Goal: Task Accomplishment & Management: Complete application form

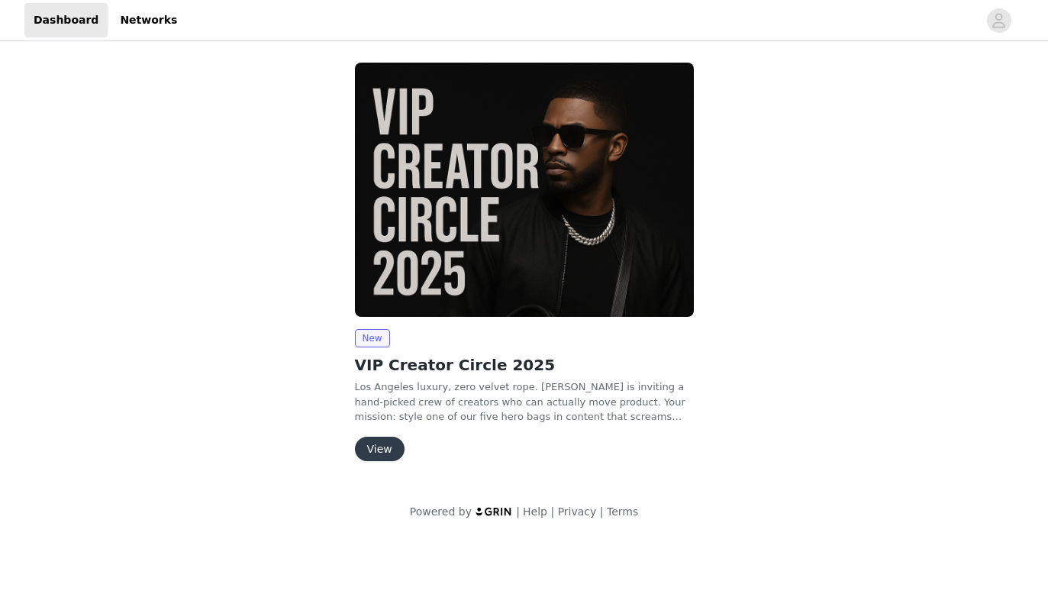
click at [368, 428] on div "New VIP Creator Circle 2025 Los Angeles luxury, zero velvet rope. [PERSON_NAME]…" at bounding box center [524, 395] width 339 height 132
click at [373, 442] on button "View" at bounding box center [380, 449] width 50 height 24
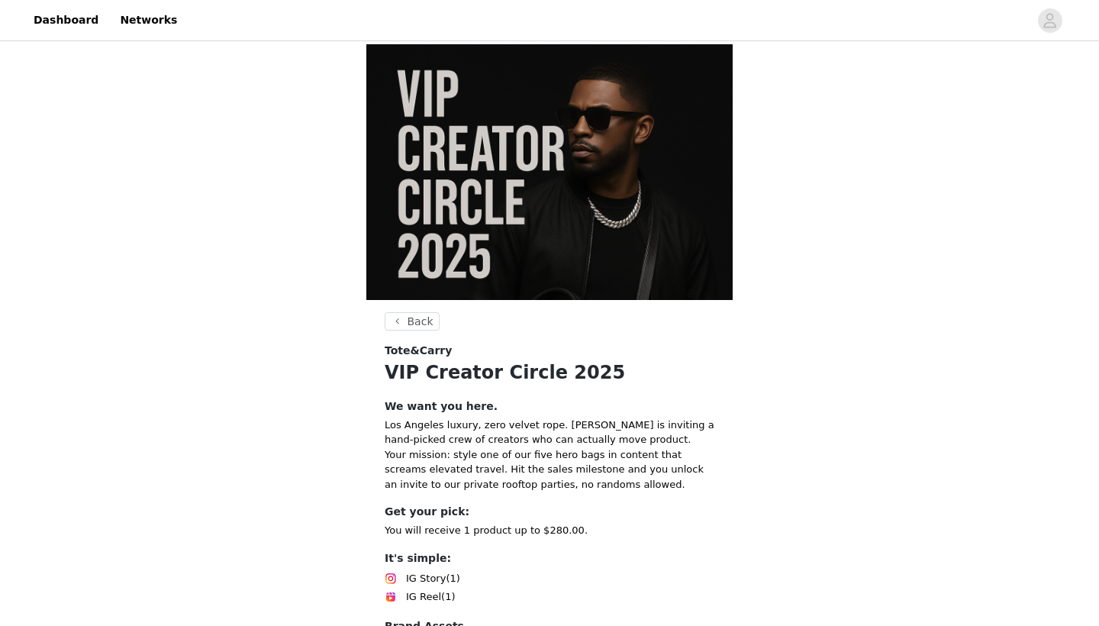
click at [1016, 369] on div "Back Tote&Carry VIP Creator Circle 2025 We want you here. Los Angeles luxury, z…" at bounding box center [549, 392] width 1099 height 696
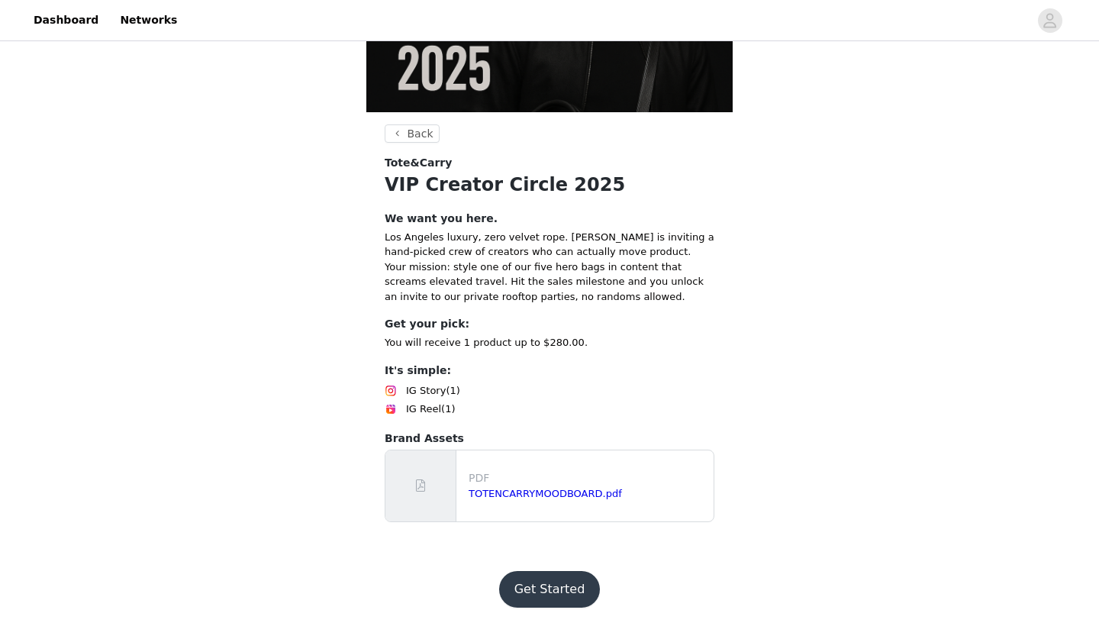
scroll to position [296, 0]
click at [546, 591] on button "Get Started" at bounding box center [550, 589] width 102 height 37
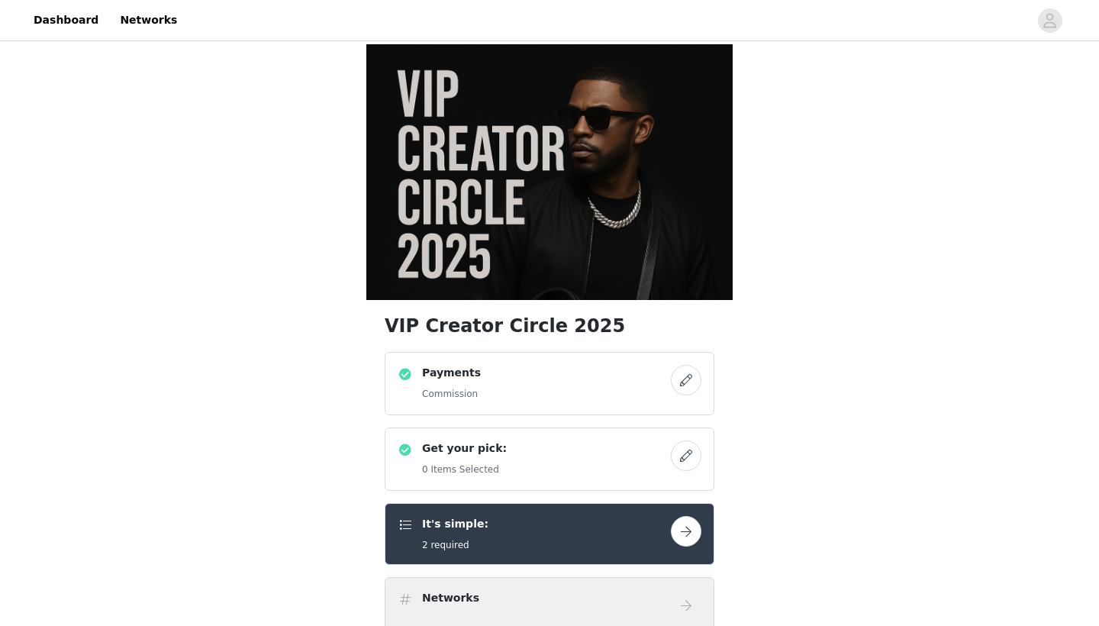
click at [689, 395] on button "button" at bounding box center [686, 380] width 31 height 31
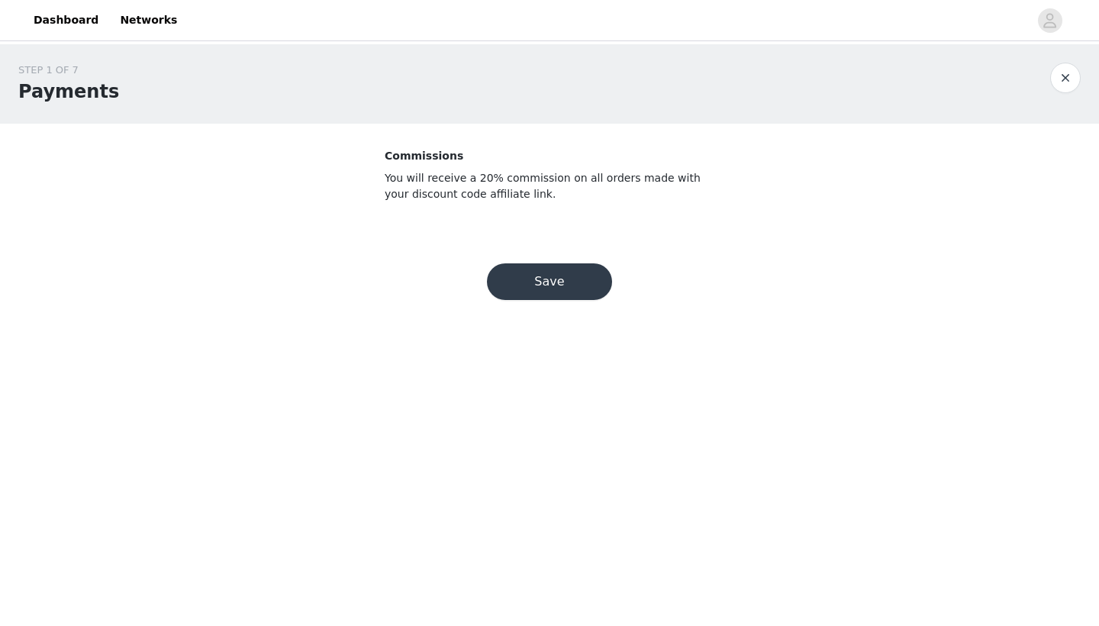
click at [594, 287] on button "Save" at bounding box center [549, 281] width 125 height 37
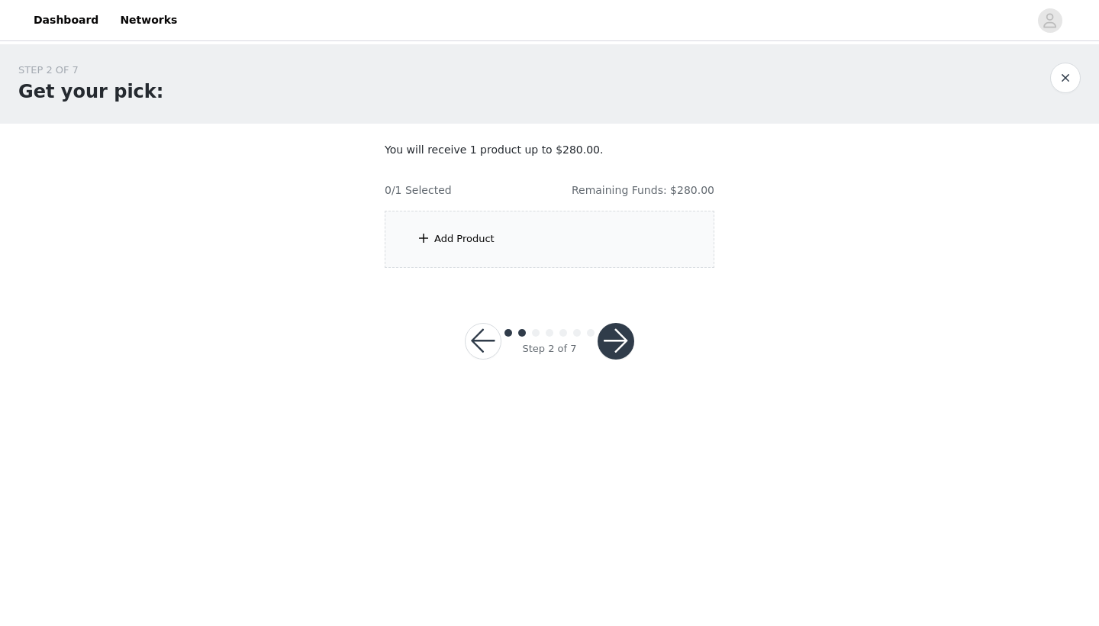
click at [541, 231] on div "Add Product" at bounding box center [550, 239] width 330 height 57
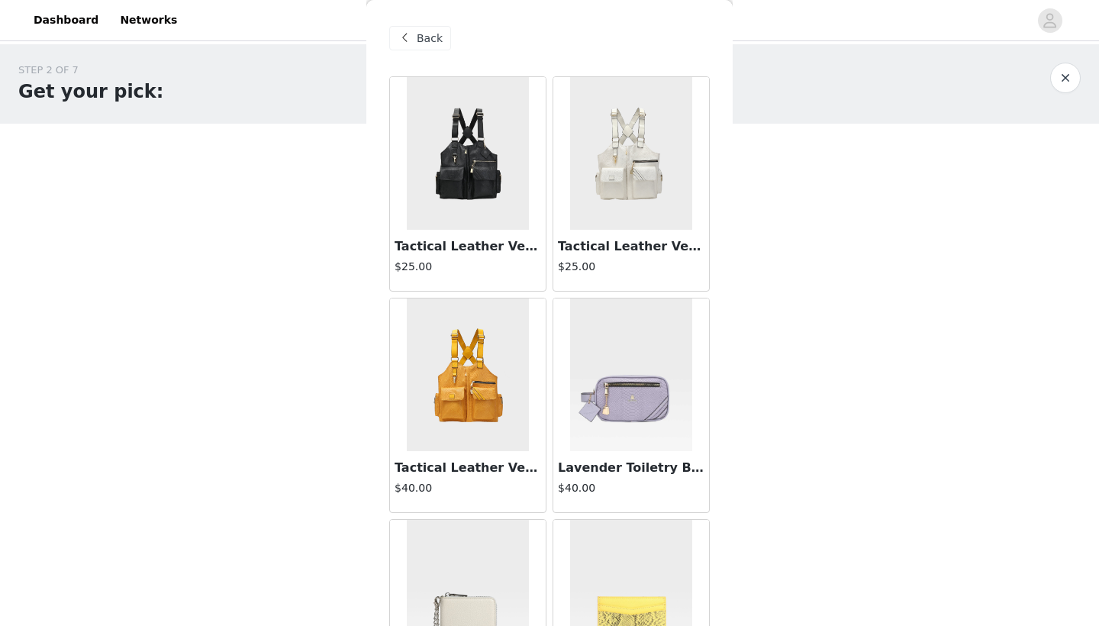
click at [1047, 283] on div "STEP 2 OF 7 Get your pick: You will receive 1 product up to $280.00. 0/1 Select…" at bounding box center [549, 220] width 1099 height 352
click at [784, 202] on div "STEP 2 OF 7 Get your pick: You will receive 1 product up to $280.00. 0/1 Select…" at bounding box center [549, 165] width 1099 height 242
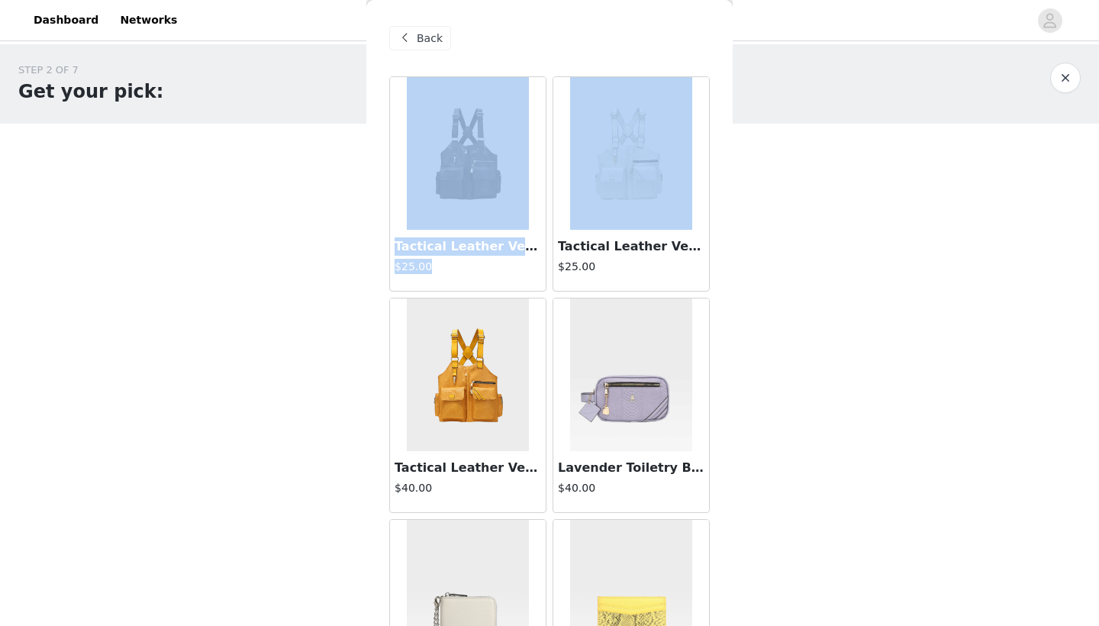
drag, startPoint x: 700, startPoint y: 224, endPoint x: 702, endPoint y: 48, distance: 176.4
click at [698, 53] on div "Back Tactical Leather Vest in Black $25.00 Tactical Leather Vest in White $25.0…" at bounding box center [549, 313] width 366 height 626
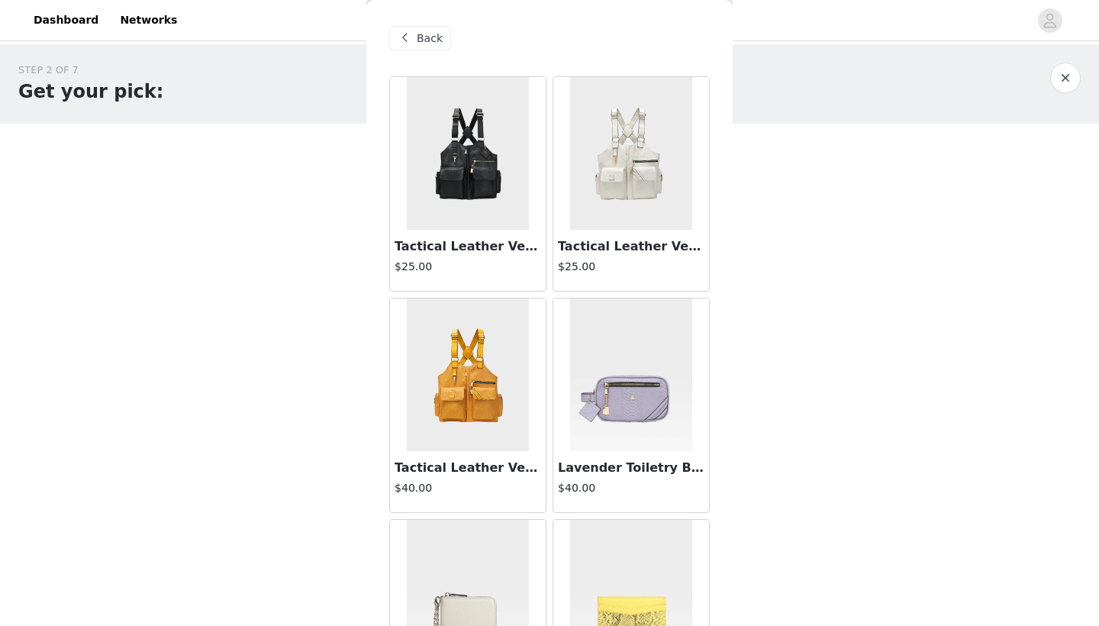
click at [818, 125] on div "STEP 2 OF 7 Get your pick: You will receive 1 product up to $280.00. 0/1 Select…" at bounding box center [549, 165] width 1099 height 242
drag, startPoint x: 704, startPoint y: 280, endPoint x: 706, endPoint y: 104, distance: 176.4
click at [706, 104] on article "Tactical Leather Vest in White $25.00" at bounding box center [631, 183] width 157 height 215
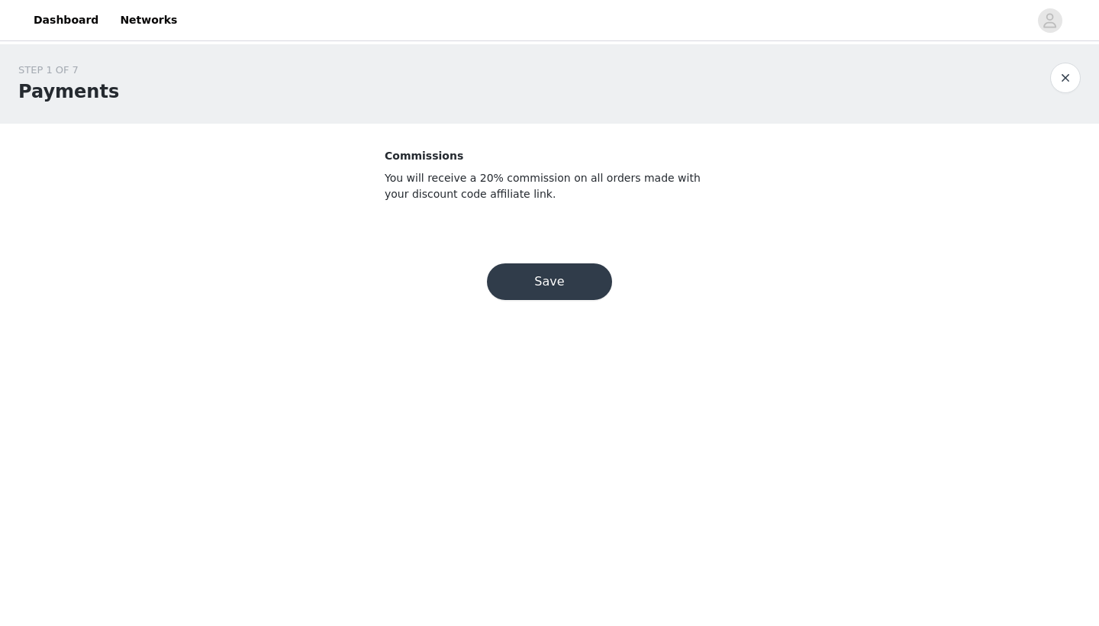
click at [576, 286] on button "Save" at bounding box center [549, 281] width 125 height 37
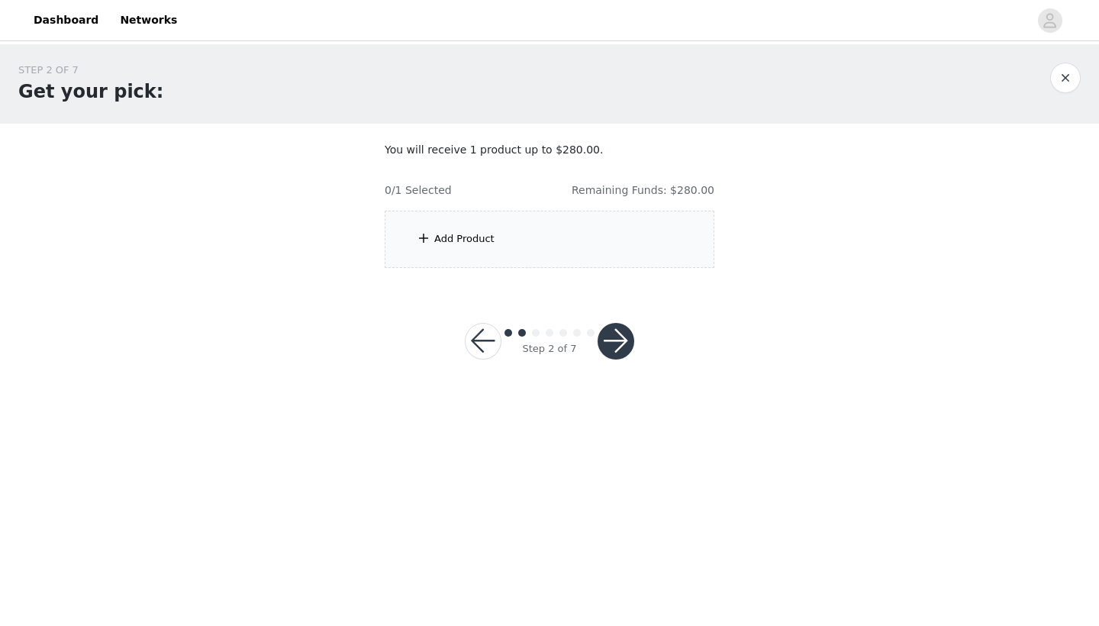
click at [622, 344] on button "button" at bounding box center [616, 341] width 37 height 37
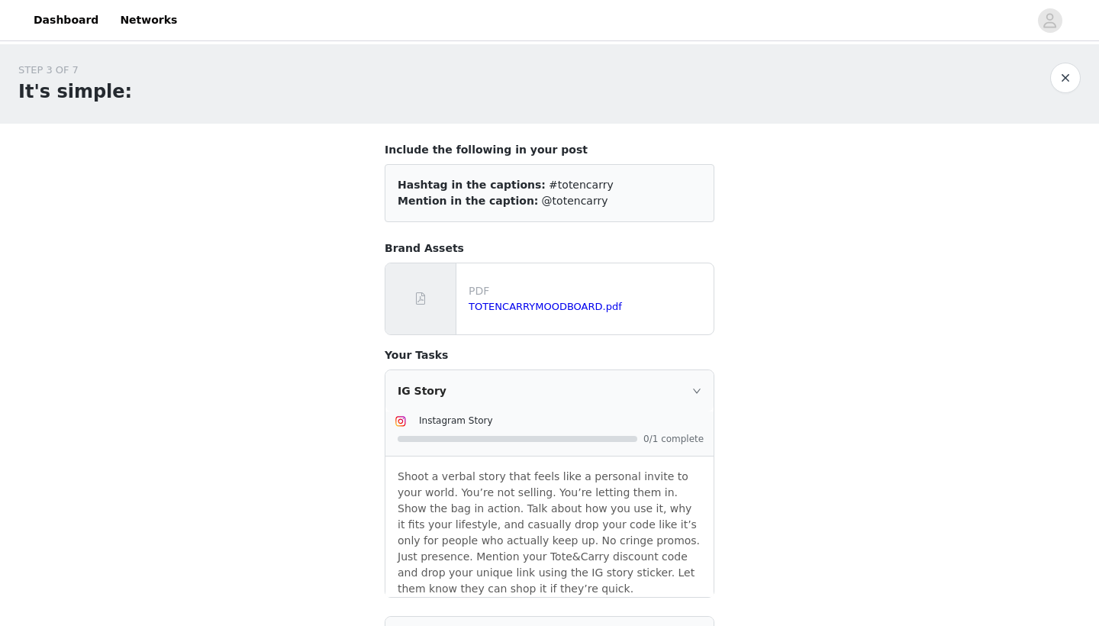
click at [340, 370] on div "STEP 3 OF 7 It's simple: Include the following in your post Hashtag in the capt…" at bounding box center [549, 454] width 1099 height 821
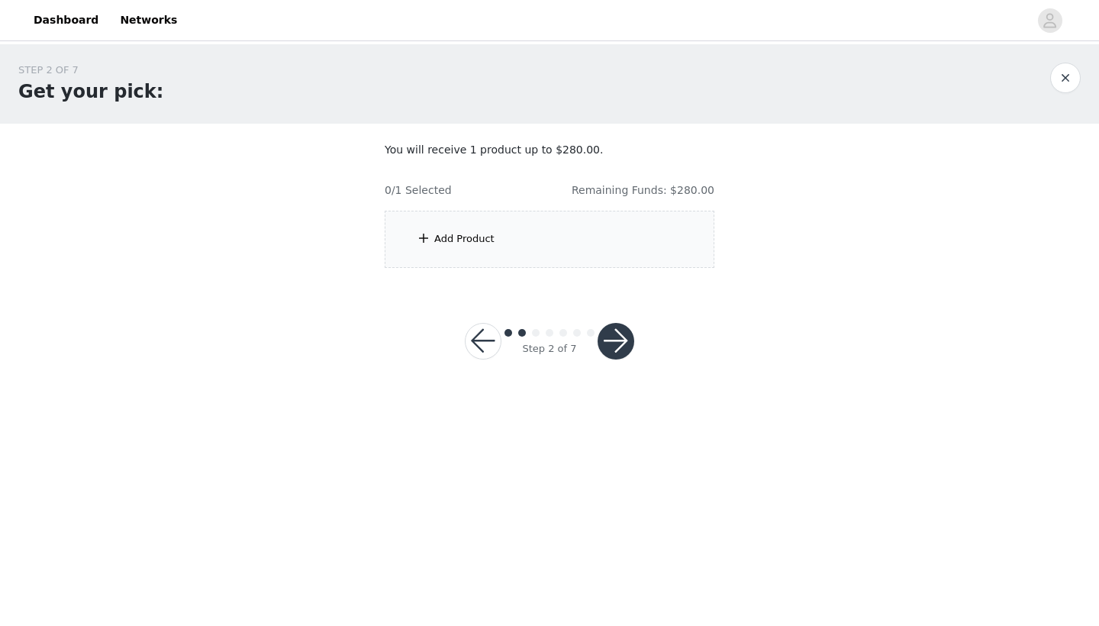
click at [479, 238] on div "Add Product" at bounding box center [464, 238] width 60 height 15
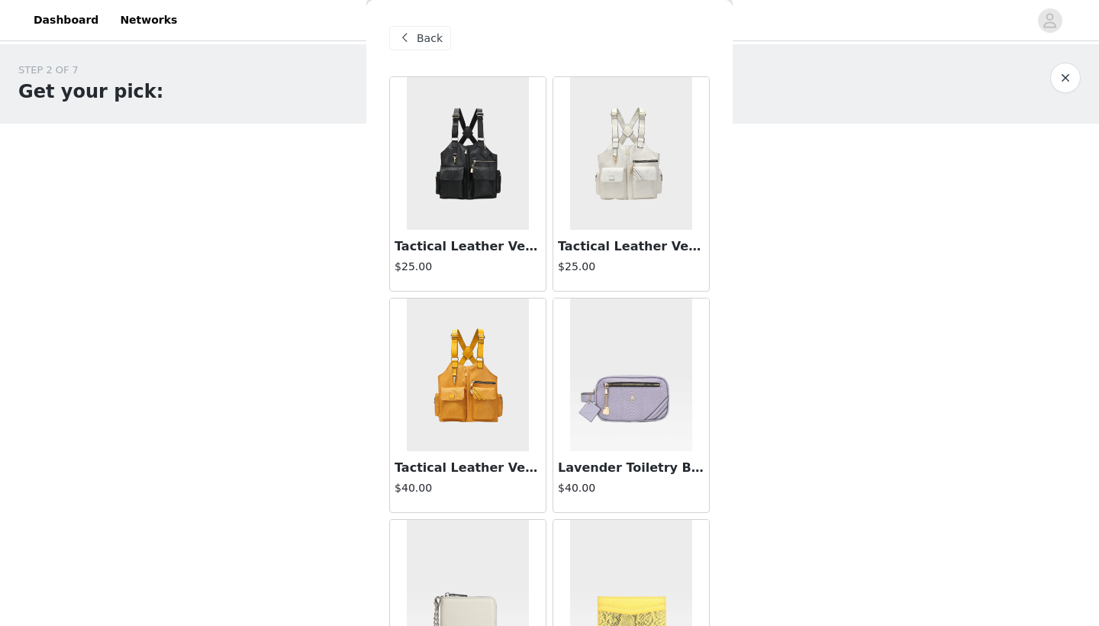
click at [831, 456] on body "Dashboard Networks STEP 2 OF 7 Get your pick: You will receive 1 product up to …" at bounding box center [549, 313] width 1099 height 626
drag, startPoint x: 776, startPoint y: 415, endPoint x: 771, endPoint y: 218, distance: 196.3
click at [771, 234] on body "Dashboard Networks STEP 2 OF 7 Get your pick: You will receive 1 product up to …" at bounding box center [549, 313] width 1099 height 626
drag, startPoint x: 710, startPoint y: 288, endPoint x: 712, endPoint y: 207, distance: 81.0
click at [709, 234] on div "Tactical Leather Vest in White $25.00" at bounding box center [631, 183] width 163 height 221
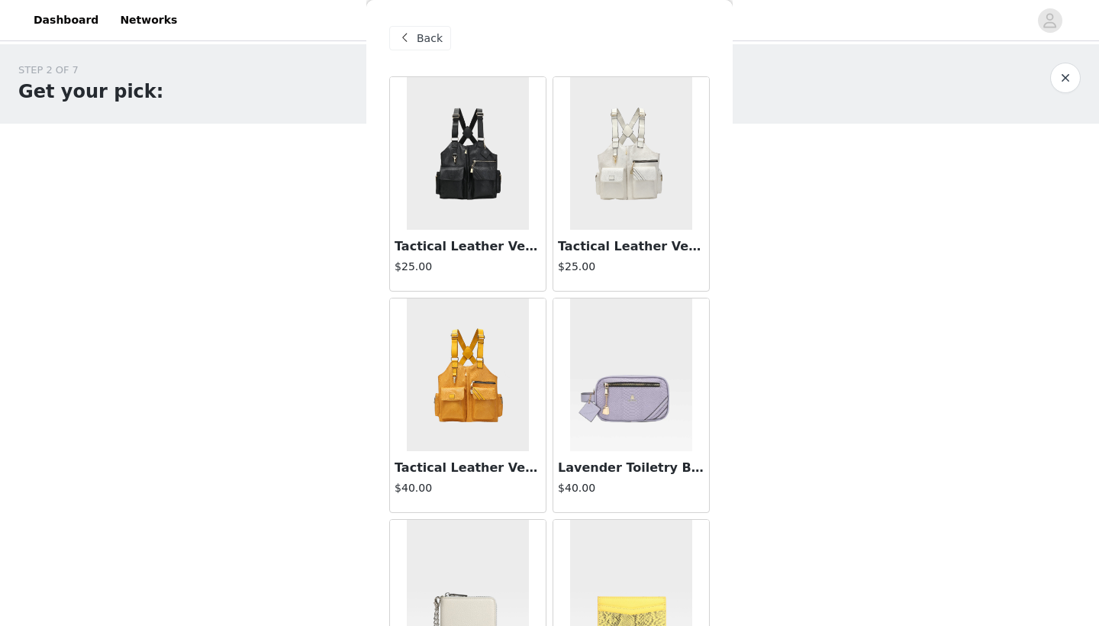
click at [470, 36] on div "Back" at bounding box center [549, 38] width 321 height 76
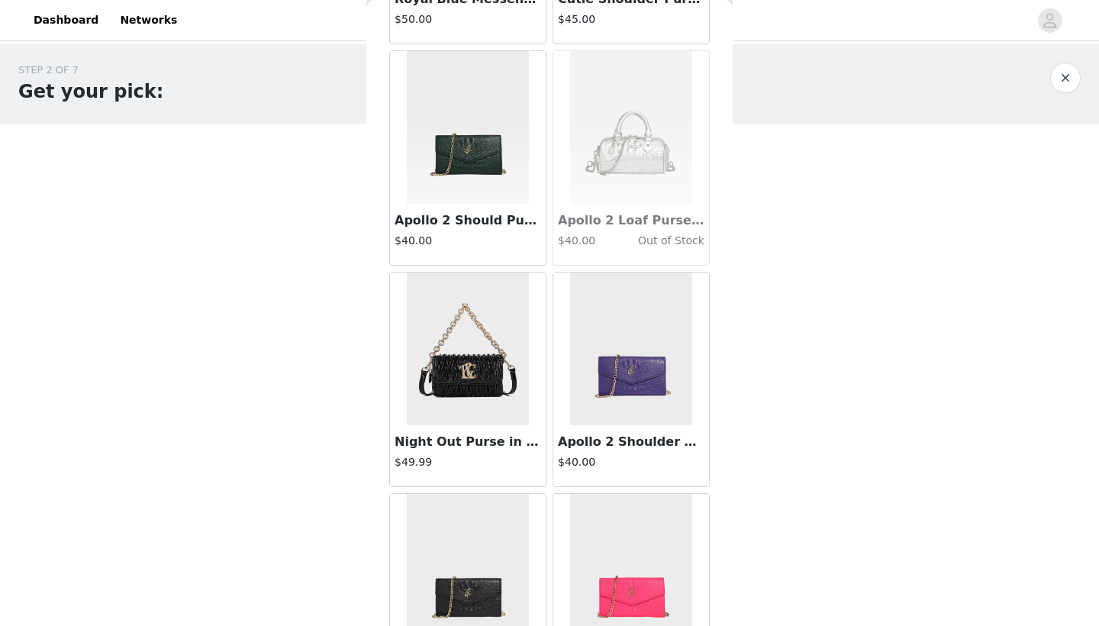
scroll to position [1331, 0]
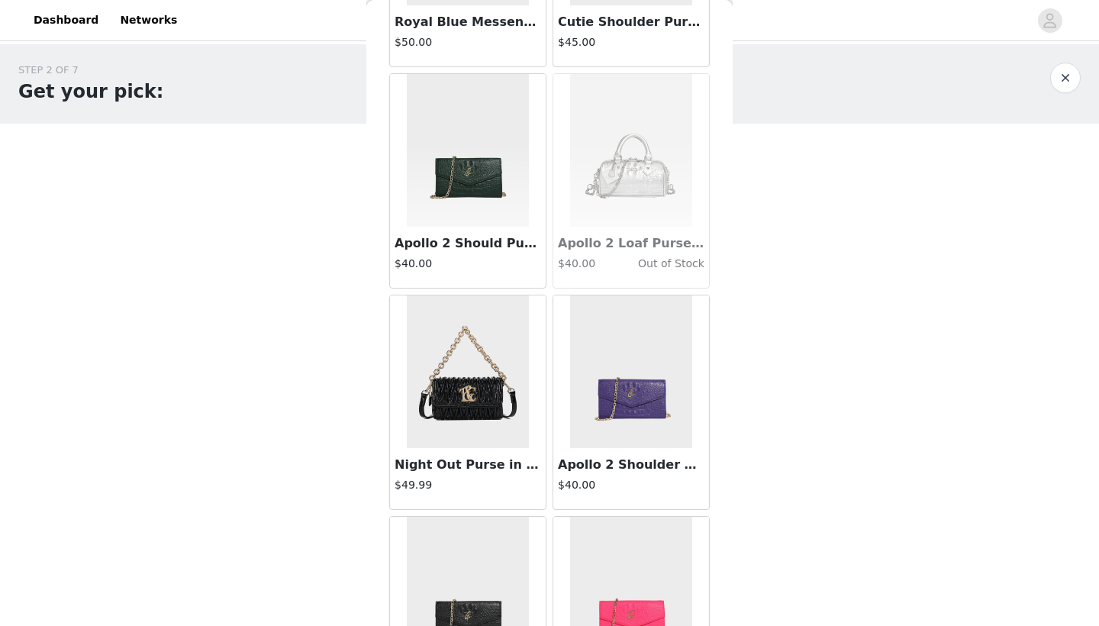
click at [661, 166] on img at bounding box center [631, 150] width 122 height 153
click at [649, 178] on img at bounding box center [631, 150] width 122 height 153
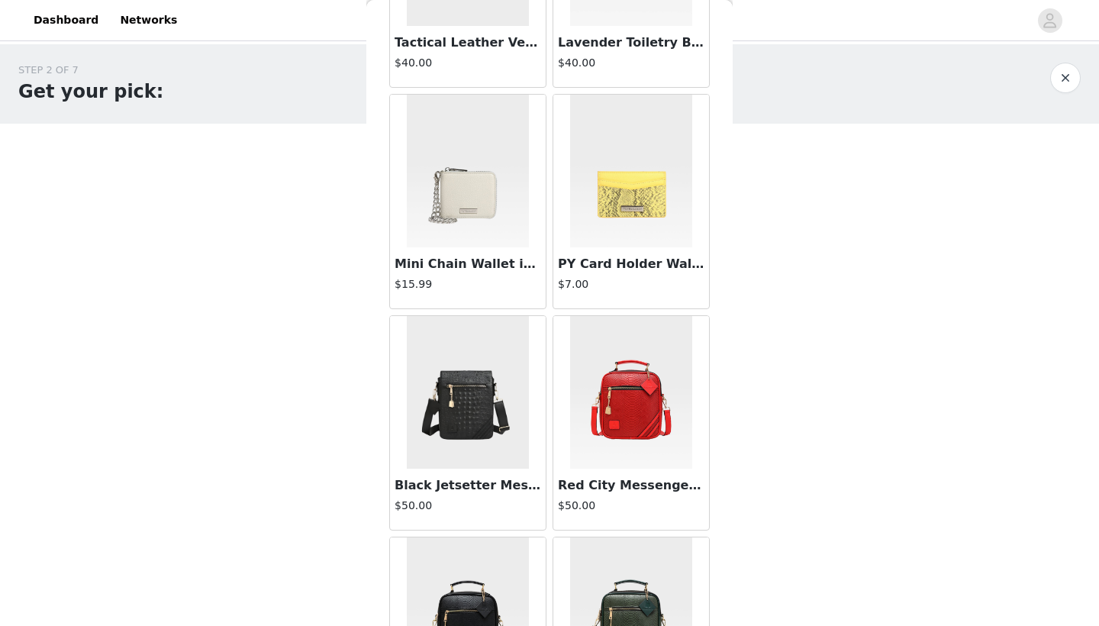
scroll to position [424, 0]
drag, startPoint x: 731, startPoint y: 437, endPoint x: 733, endPoint y: 336, distance: 101.6
click at [733, 337] on div "STEP 2 OF 7 Get your pick: You will receive 1 product up to $280.00. 0/1 Select…" at bounding box center [549, 220] width 1099 height 352
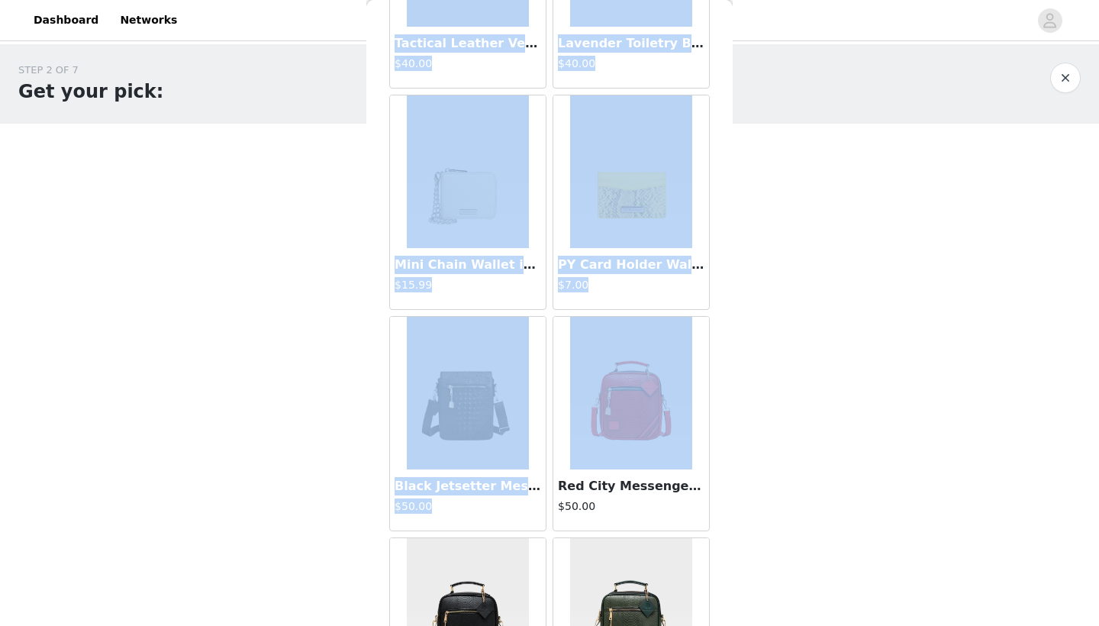
click at [733, 336] on div "STEP 2 OF 7 Get your pick: You will receive 1 product up to $280.00. 0/1 Select…" at bounding box center [549, 220] width 1099 height 352
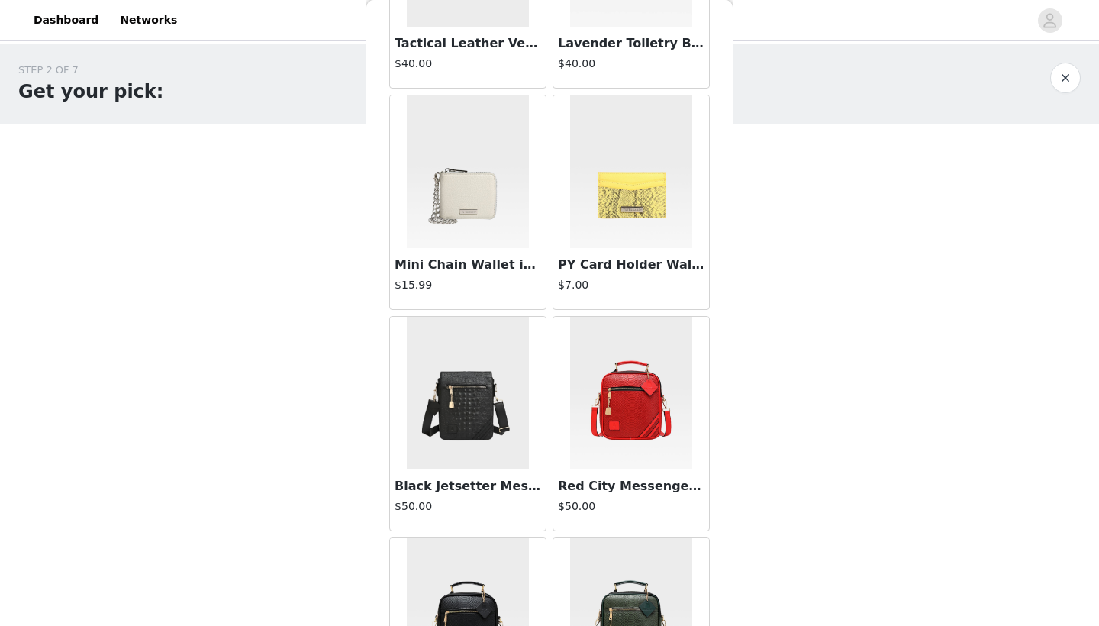
click at [686, 351] on img at bounding box center [631, 393] width 122 height 153
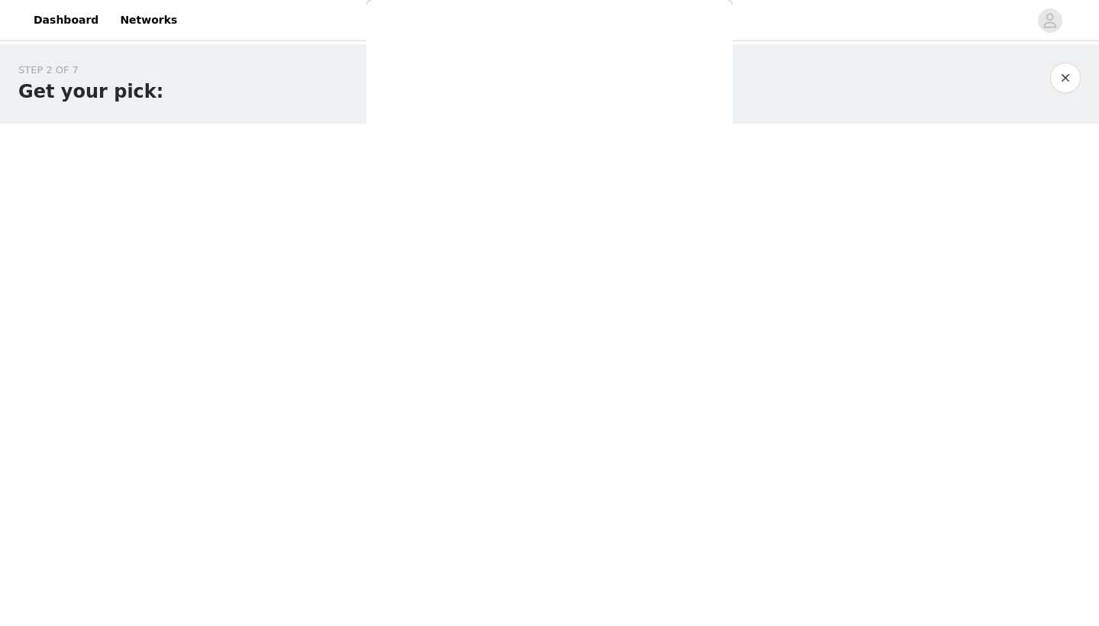
scroll to position [56, 0]
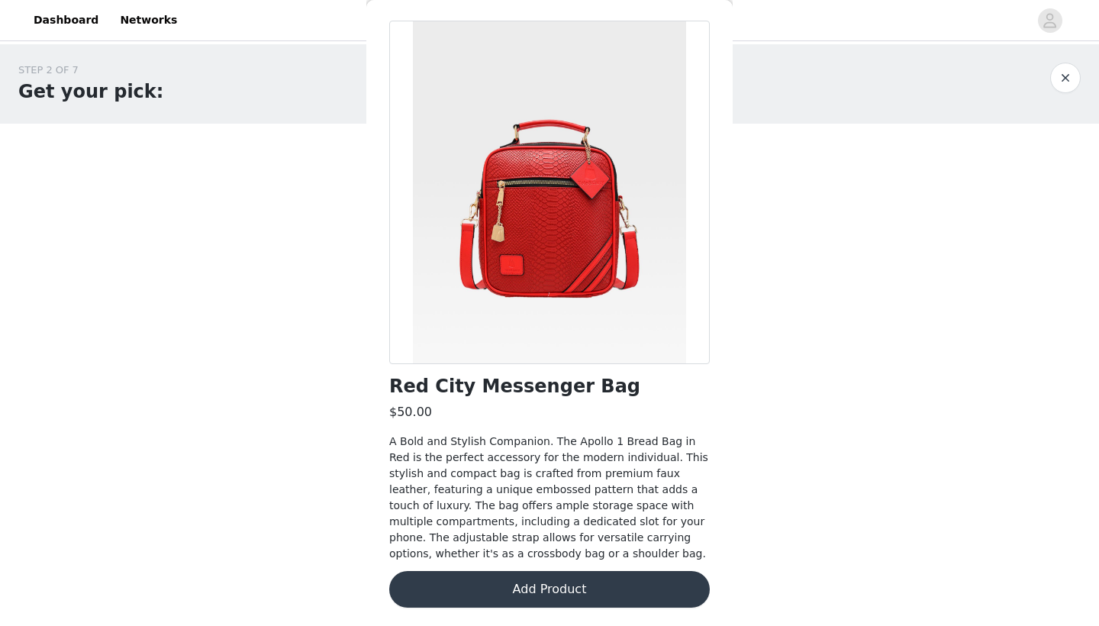
click at [757, 320] on div "STEP 2 OF 7 Get your pick: You will receive 1 product up to $280.00. 0/1 Select…" at bounding box center [549, 220] width 1099 height 352
click at [817, 295] on div "STEP 2 OF 7 Get your pick: You will receive 1 product up to $280.00. 0/1 Select…" at bounding box center [549, 220] width 1099 height 352
click at [818, 295] on div "STEP 2 OF 7 Get your pick: You will receive 1 product up to $280.00. 0/1 Select…" at bounding box center [549, 220] width 1099 height 352
click at [1047, 69] on button "button" at bounding box center [1066, 78] width 31 height 31
